Goal: Book appointment/travel/reservation

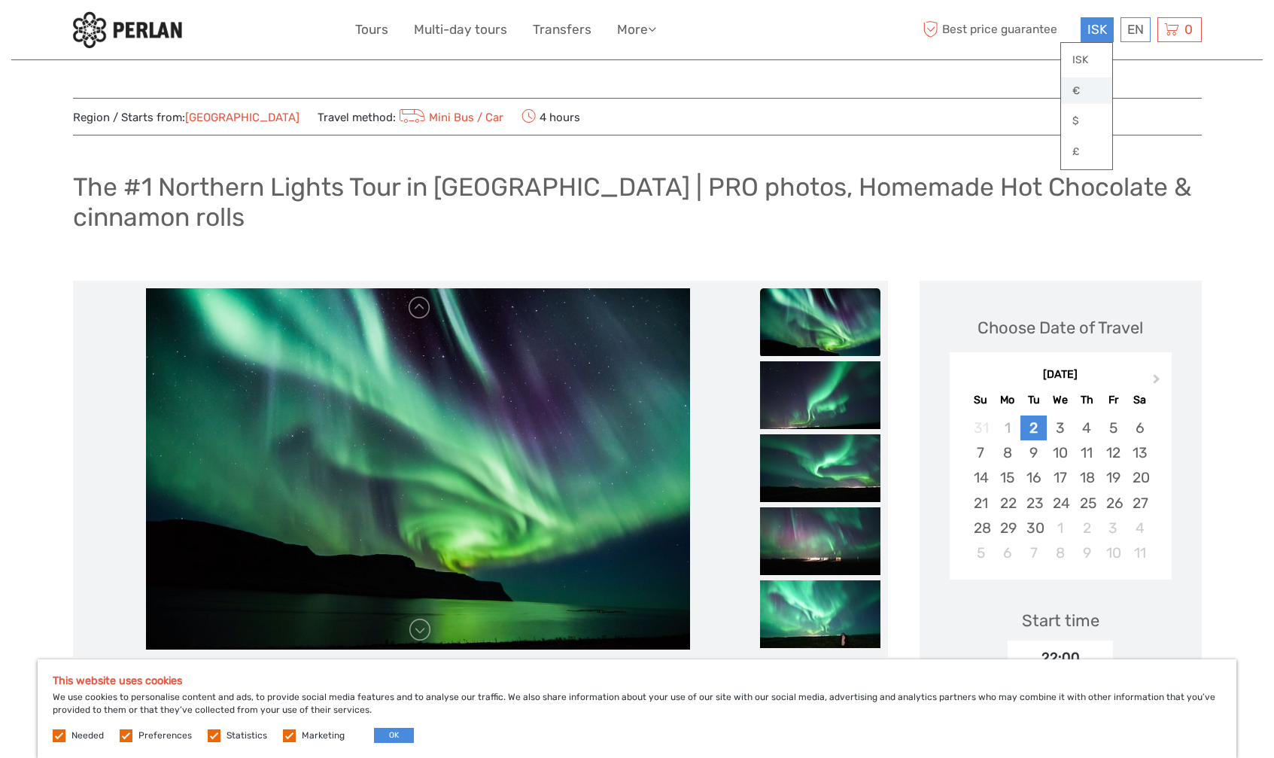
click at [1078, 87] on link "€" at bounding box center [1086, 91] width 51 height 27
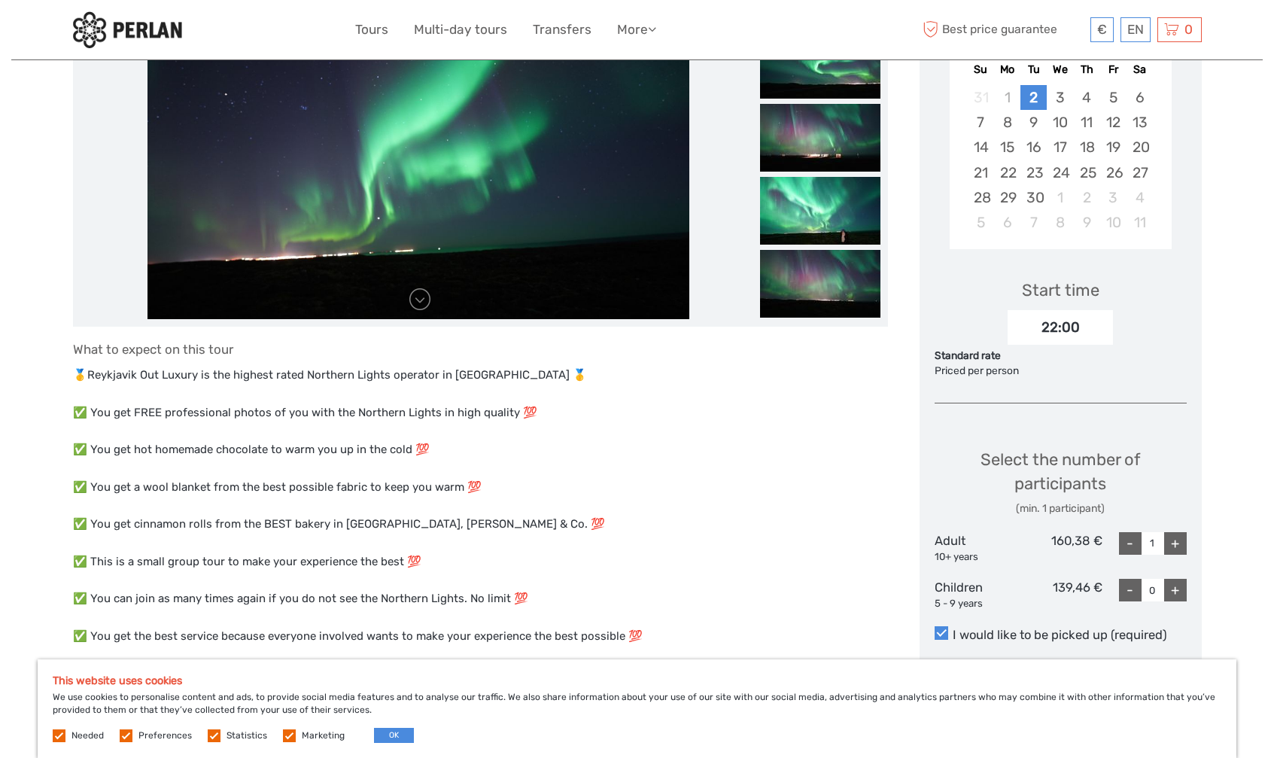
scroll to position [226, 0]
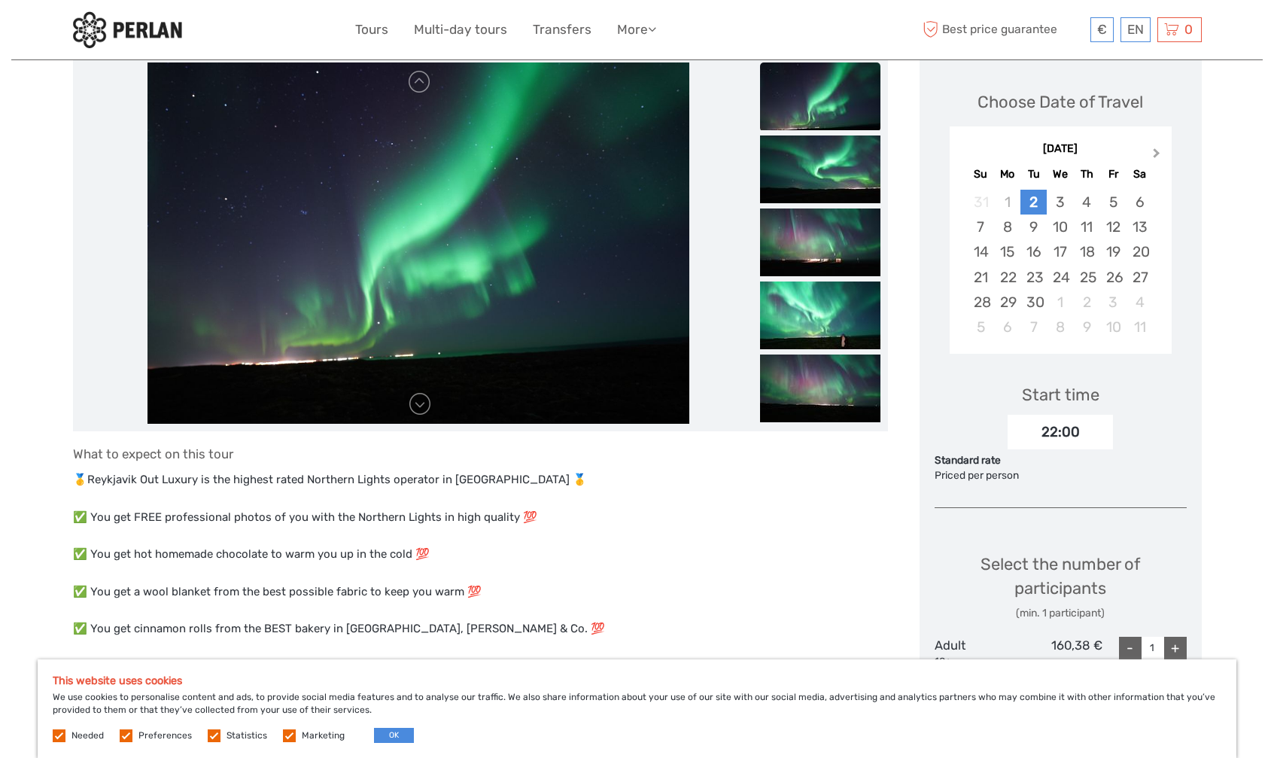
click at [1161, 152] on button "Next Month" at bounding box center [1158, 157] width 24 height 24
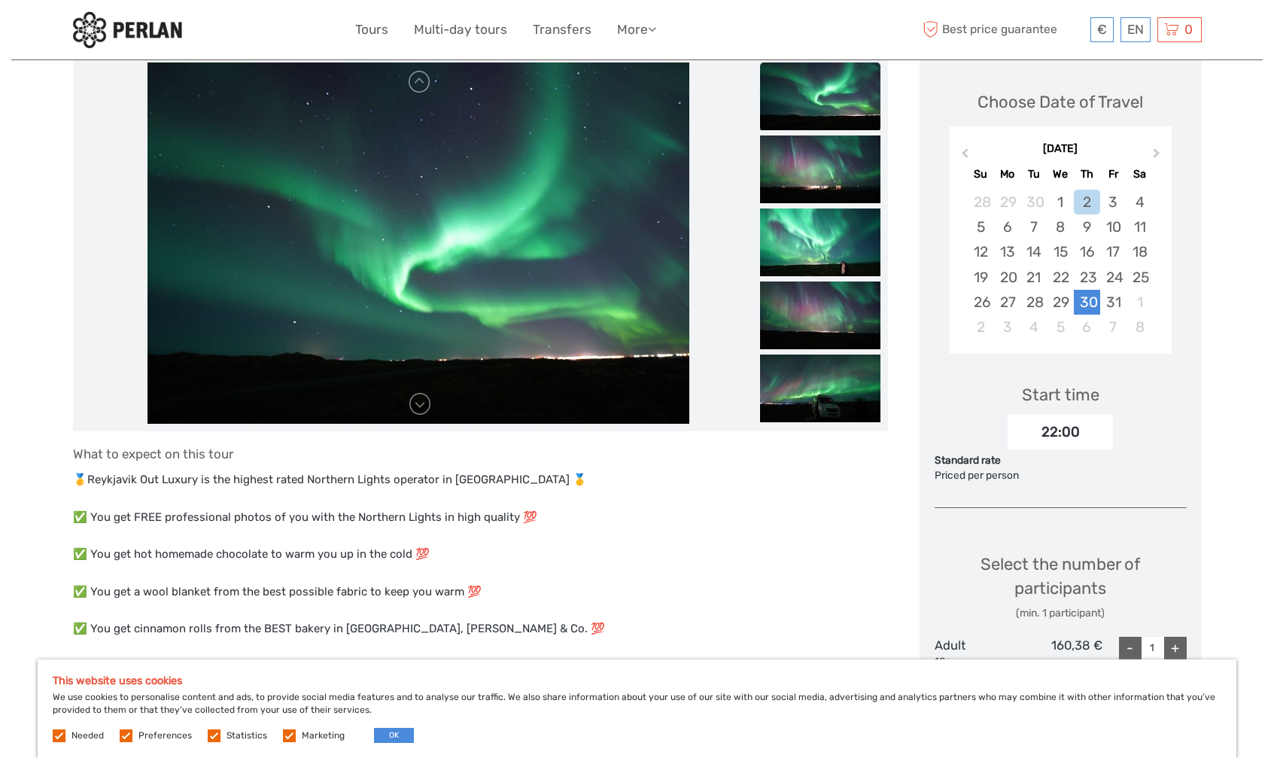
click at [1083, 300] on div "30" at bounding box center [1087, 302] width 26 height 25
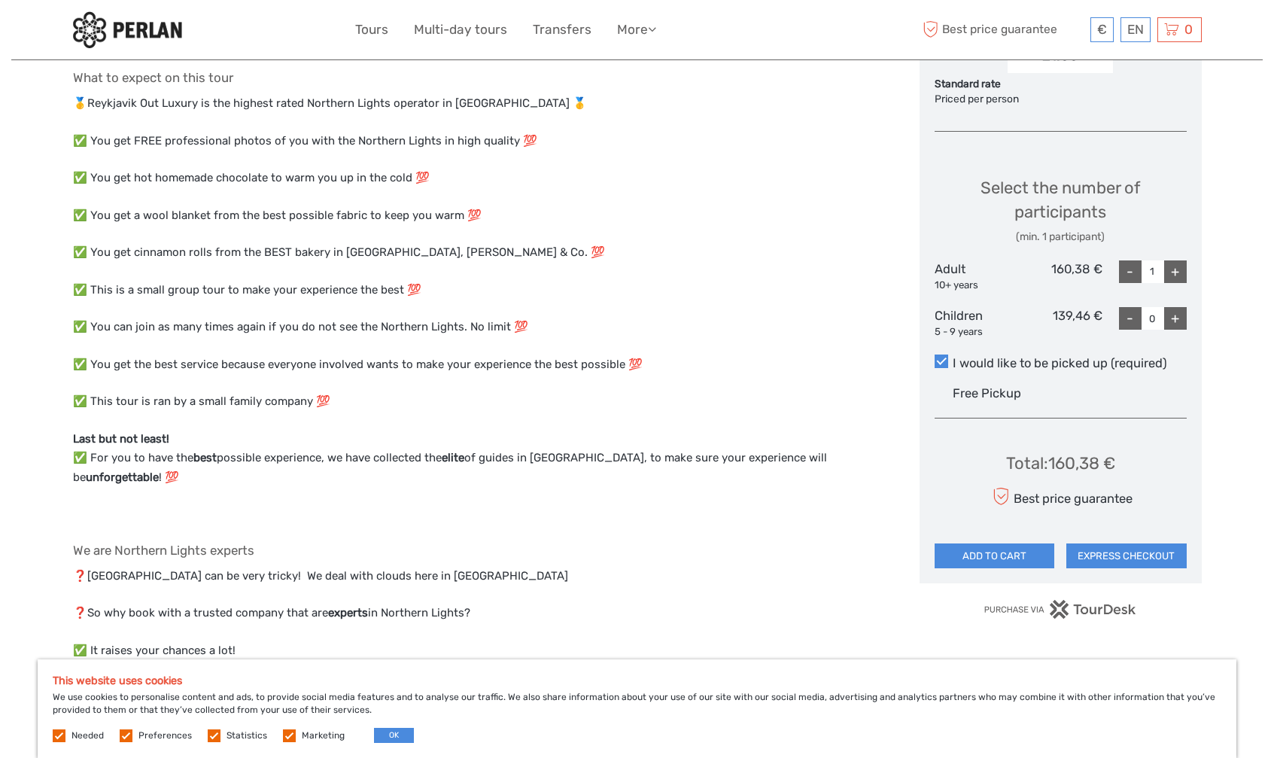
scroll to position [0, 0]
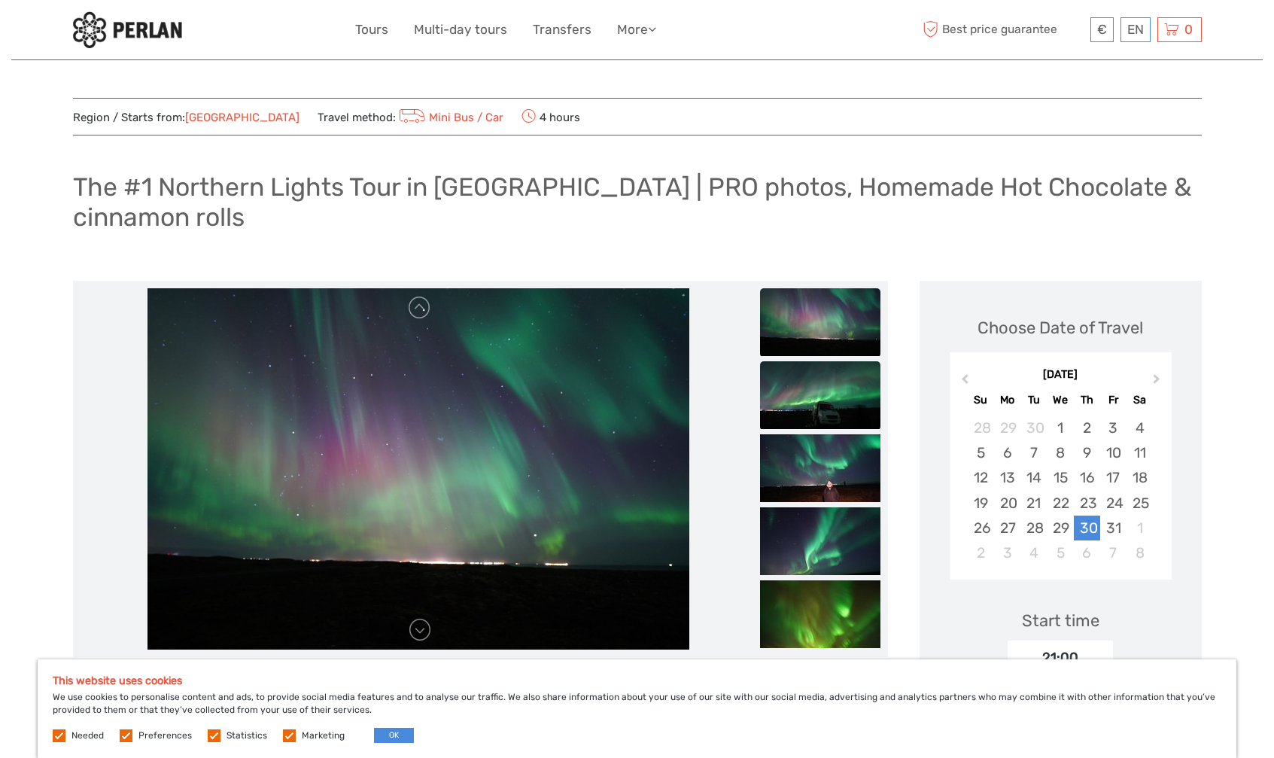
click at [841, 399] on img at bounding box center [820, 395] width 120 height 68
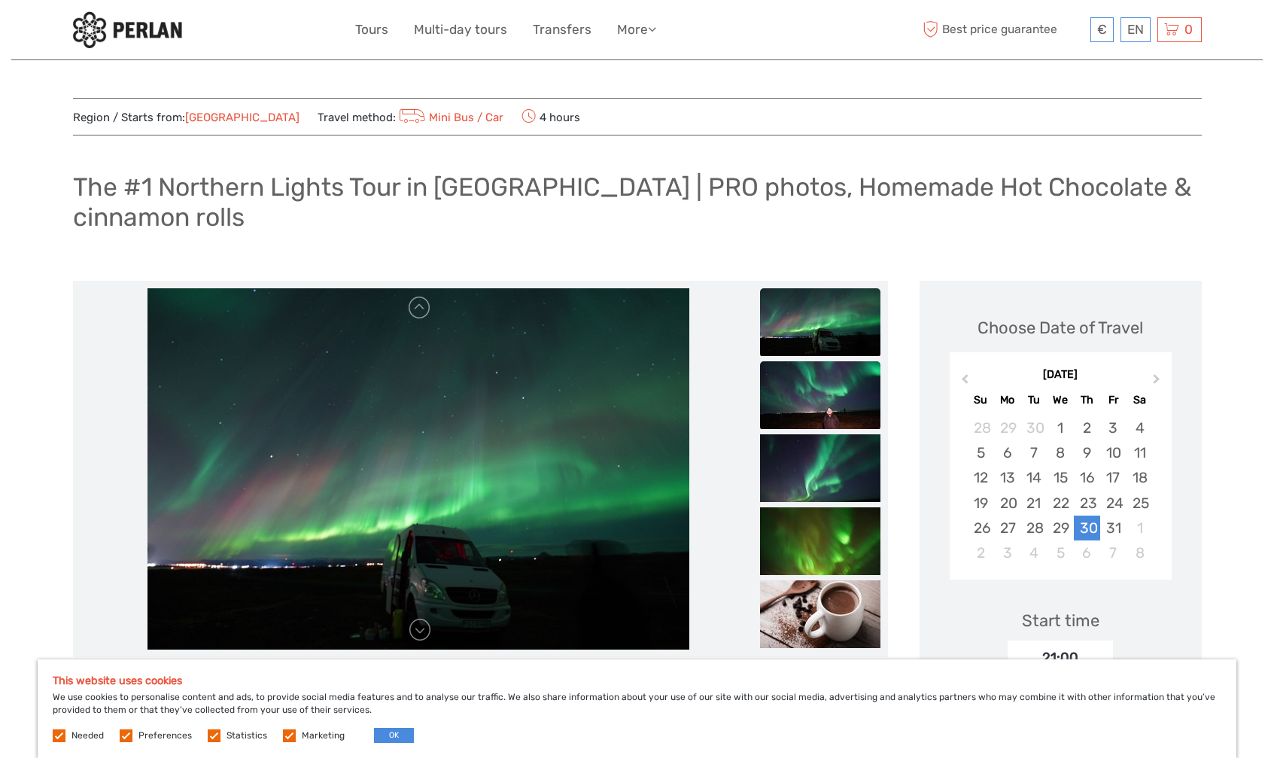
click at [833, 425] on img at bounding box center [820, 395] width 120 height 68
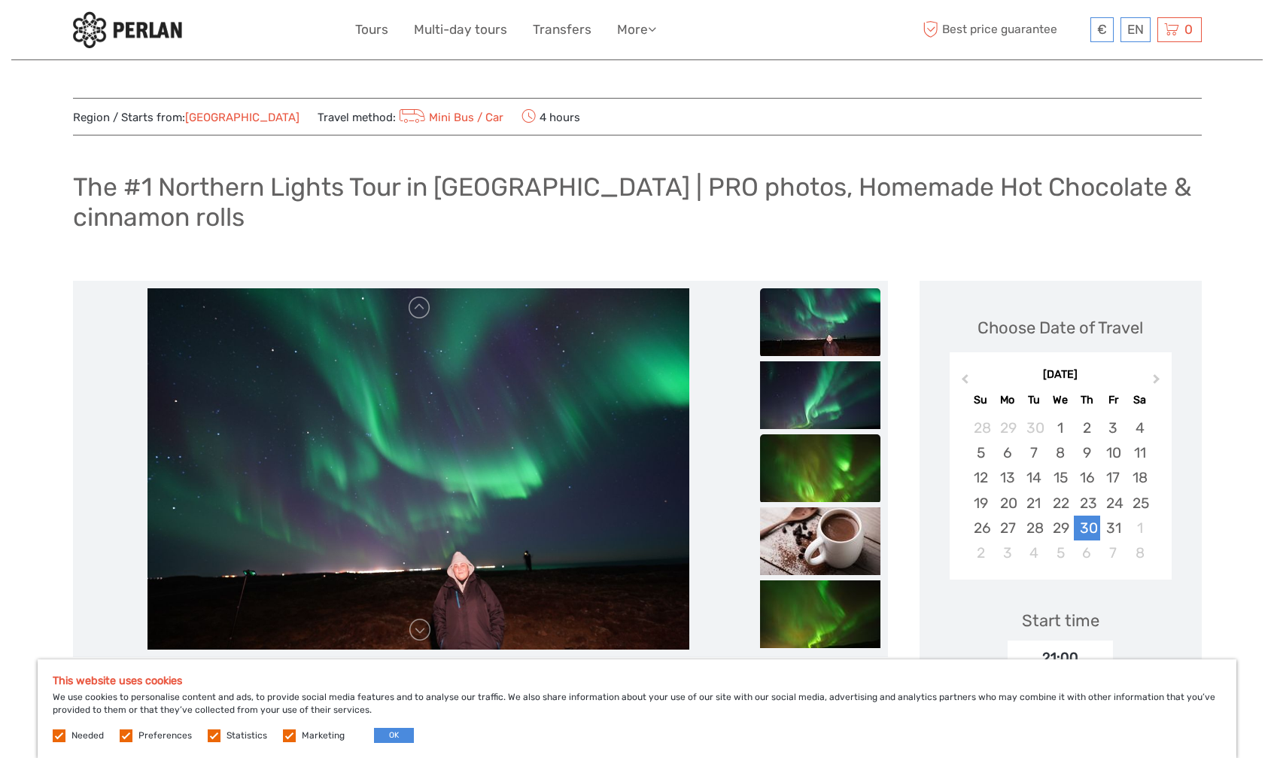
click at [826, 465] on img at bounding box center [820, 468] width 120 height 68
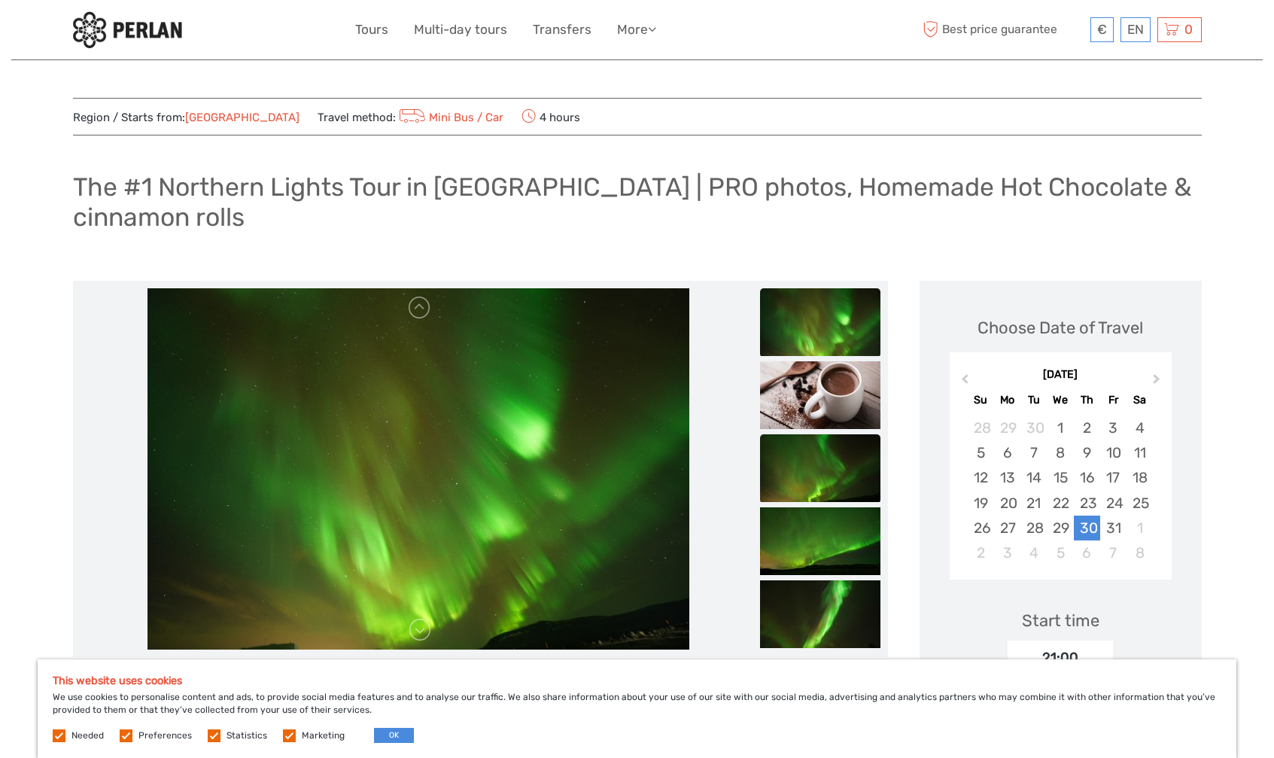
click at [822, 465] on img at bounding box center [820, 468] width 120 height 68
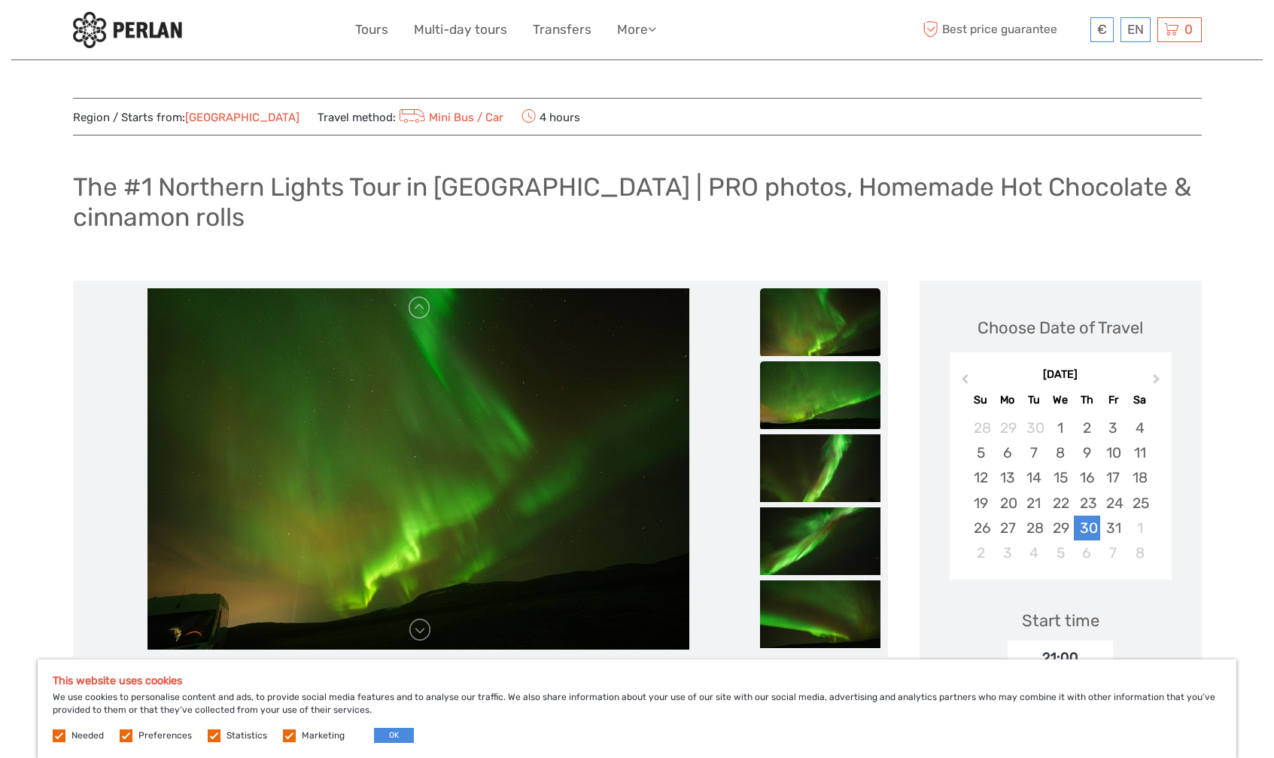
click at [820, 409] on img at bounding box center [820, 395] width 120 height 68
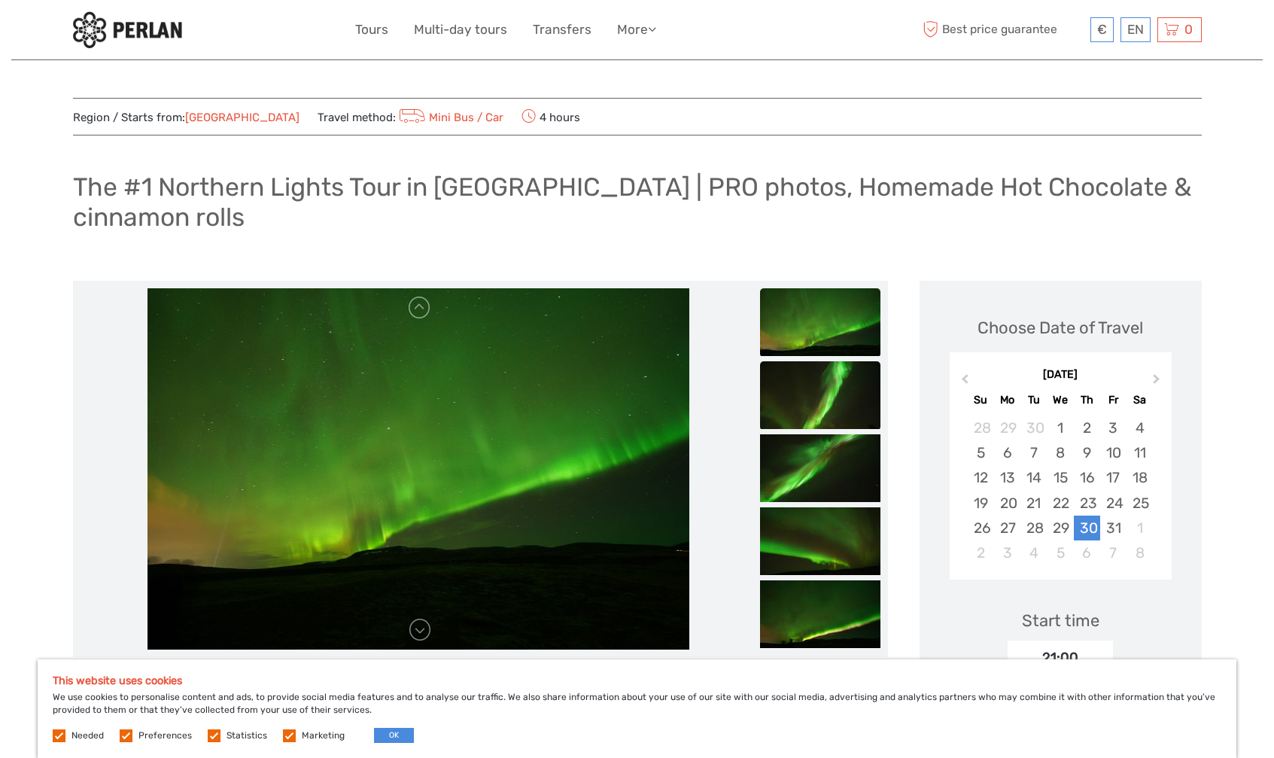
click at [814, 400] on img at bounding box center [820, 395] width 120 height 68
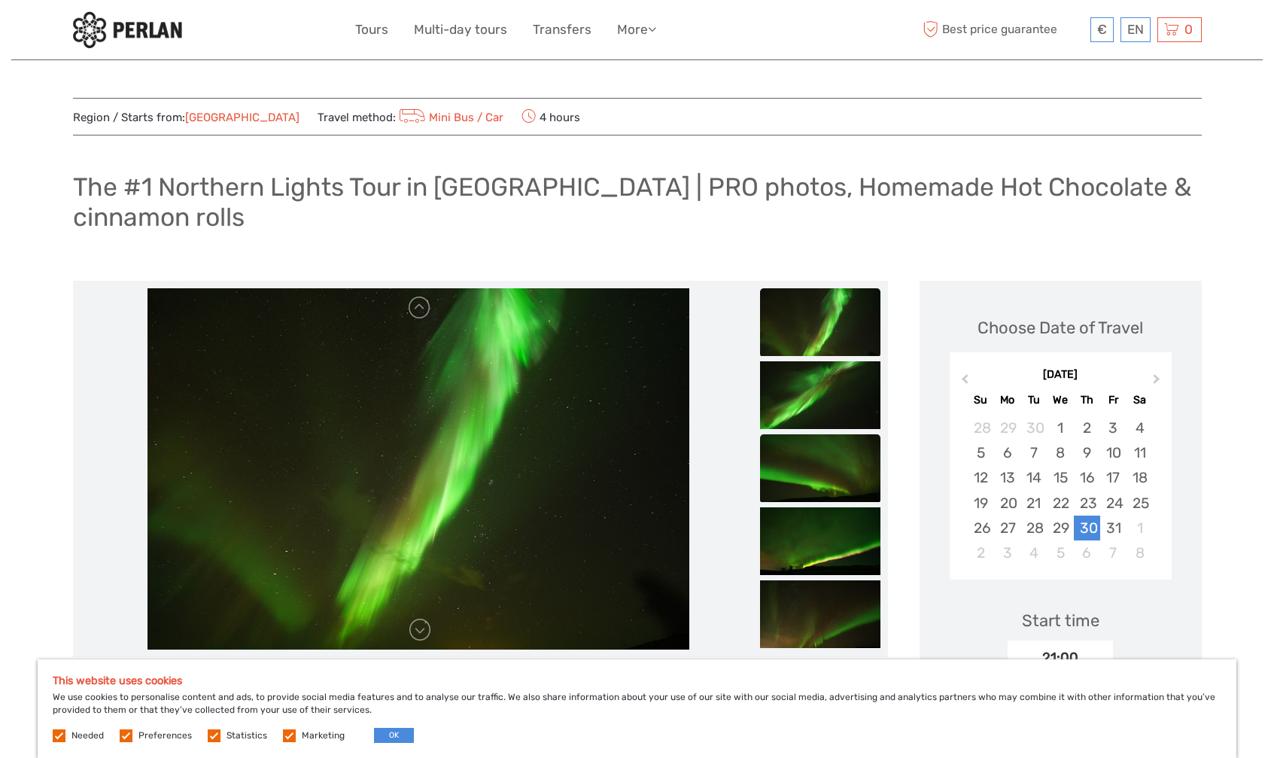
click at [822, 463] on img at bounding box center [820, 468] width 120 height 68
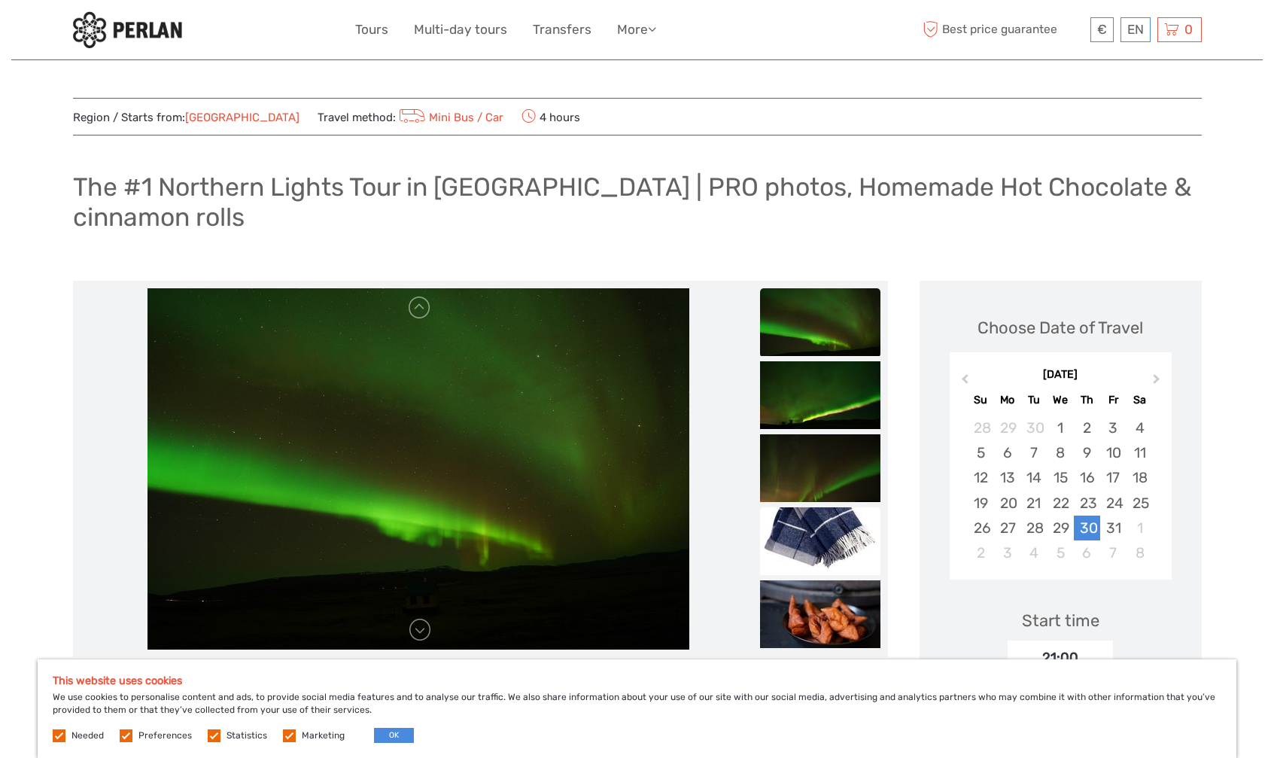
click at [827, 525] on img at bounding box center [820, 541] width 120 height 68
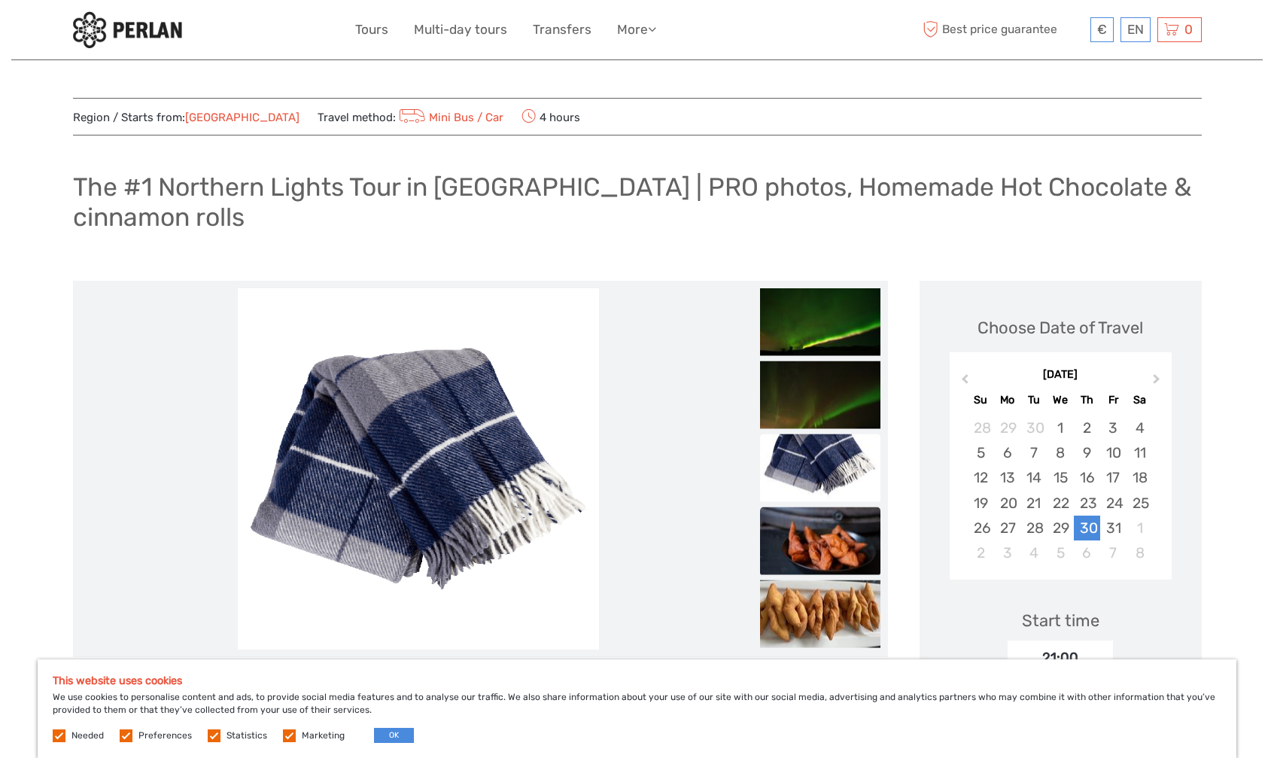
click at [828, 565] on img at bounding box center [820, 541] width 120 height 68
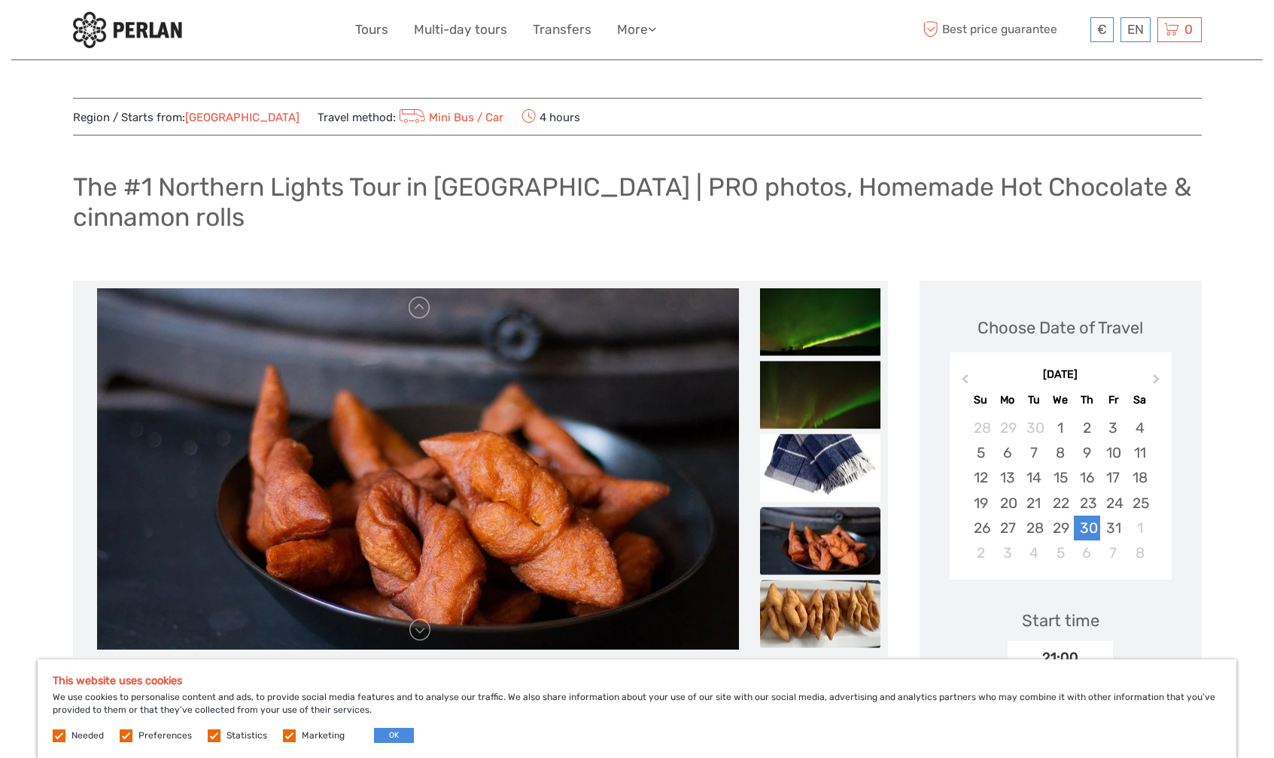
click at [829, 611] on img at bounding box center [820, 614] width 120 height 68
